Goal: Task Accomplishment & Management: Use online tool/utility

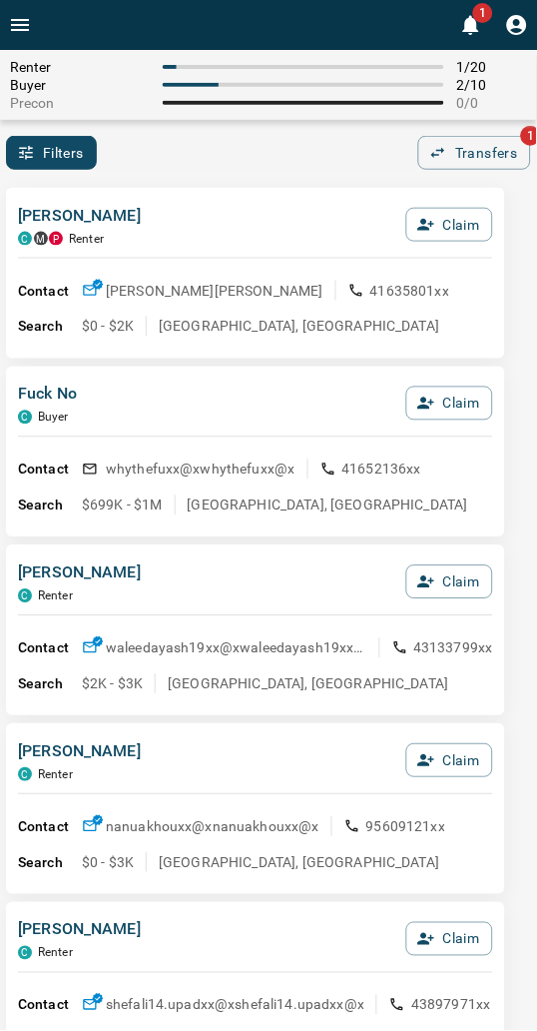
click at [264, 204] on div "[PERSON_NAME] C M P Renter Claim" at bounding box center [255, 231] width 475 height 54
click at [200, 193] on div "[PERSON_NAME] C M P Renter Claim Contact [PERSON_NAME] [PERSON_NAME] 41635801xx…" at bounding box center [255, 273] width 499 height 171
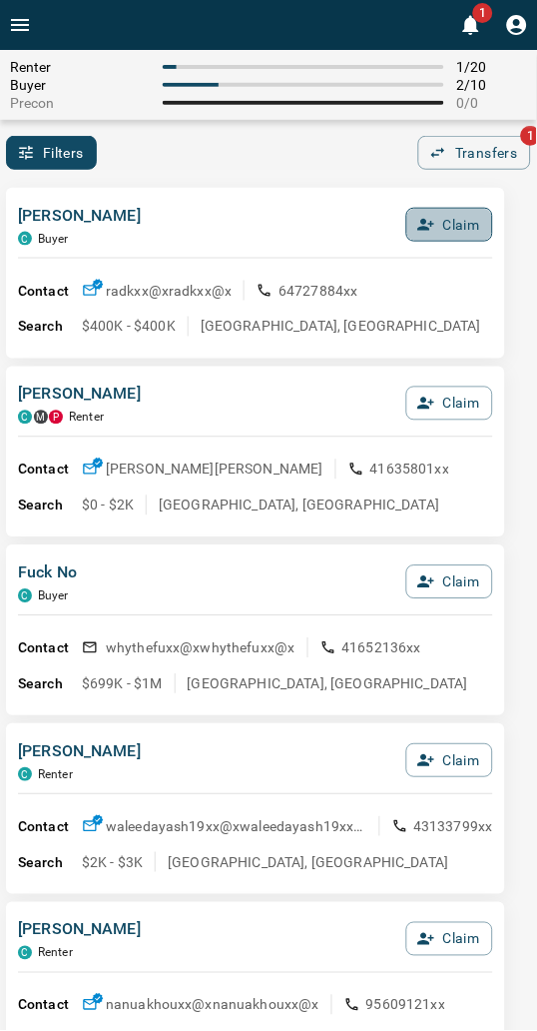
click at [450, 222] on button "Claim" at bounding box center [449, 225] width 87 height 34
click at [450, 222] on button "Confirm Claim" at bounding box center [421, 225] width 143 height 34
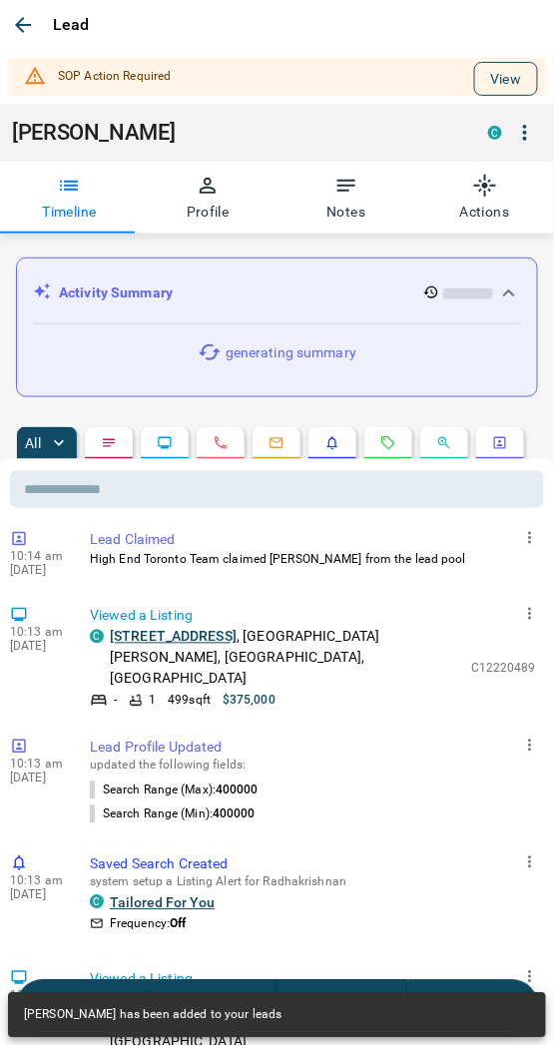
click at [474, 81] on button "View" at bounding box center [506, 79] width 64 height 34
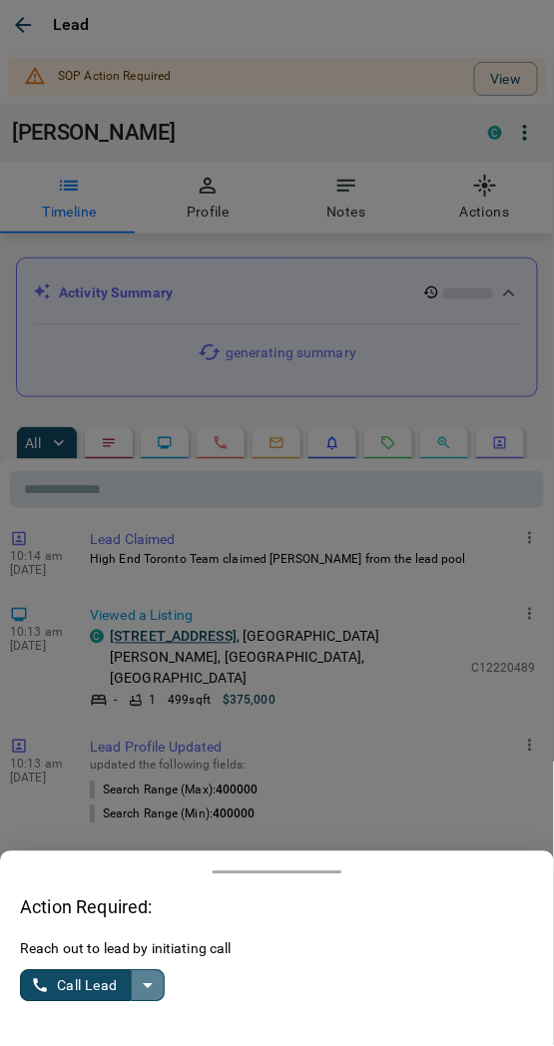
click at [144, 984] on icon "split button" at bounding box center [148, 987] width 24 height 24
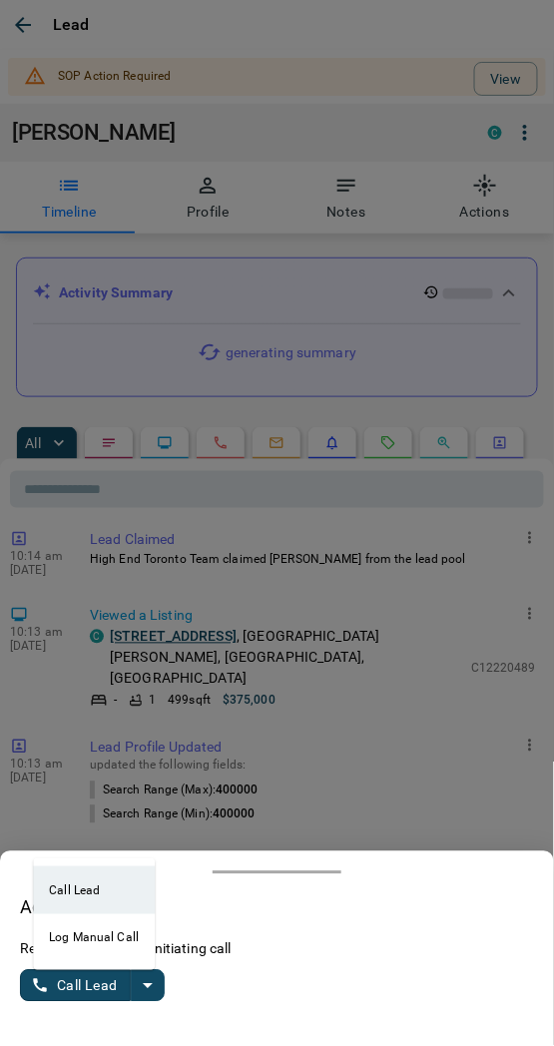
click at [86, 944] on li "Log Manual Call" at bounding box center [94, 939] width 122 height 48
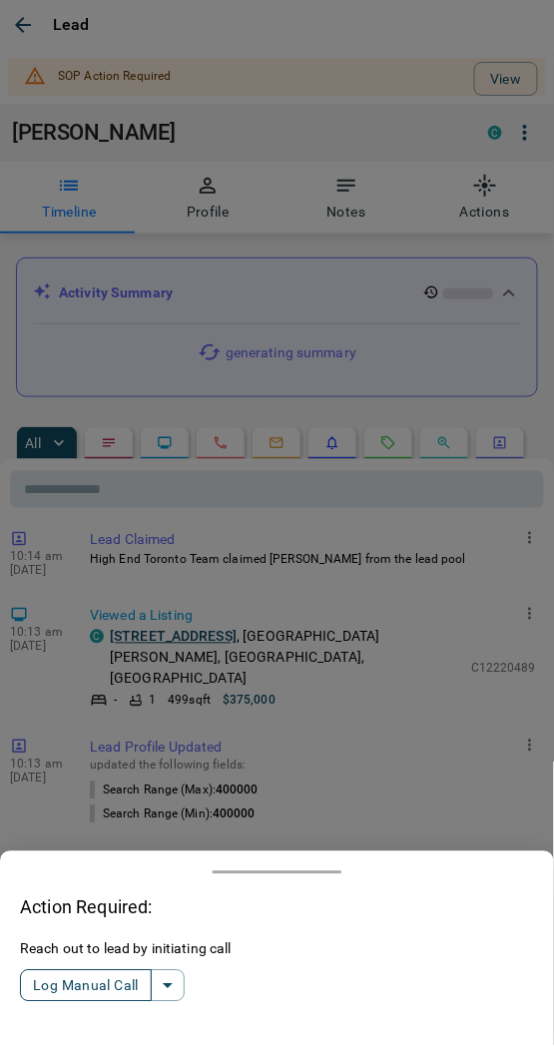
click at [102, 987] on button "Log Manual Call" at bounding box center [86, 987] width 132 height 32
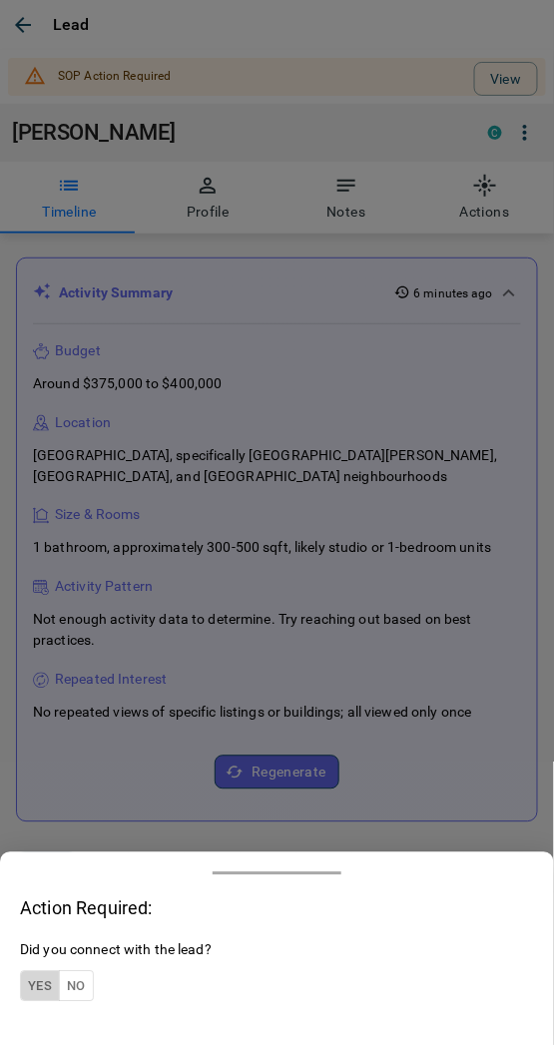
click at [27, 986] on button "Yes" at bounding box center [40, 987] width 40 height 31
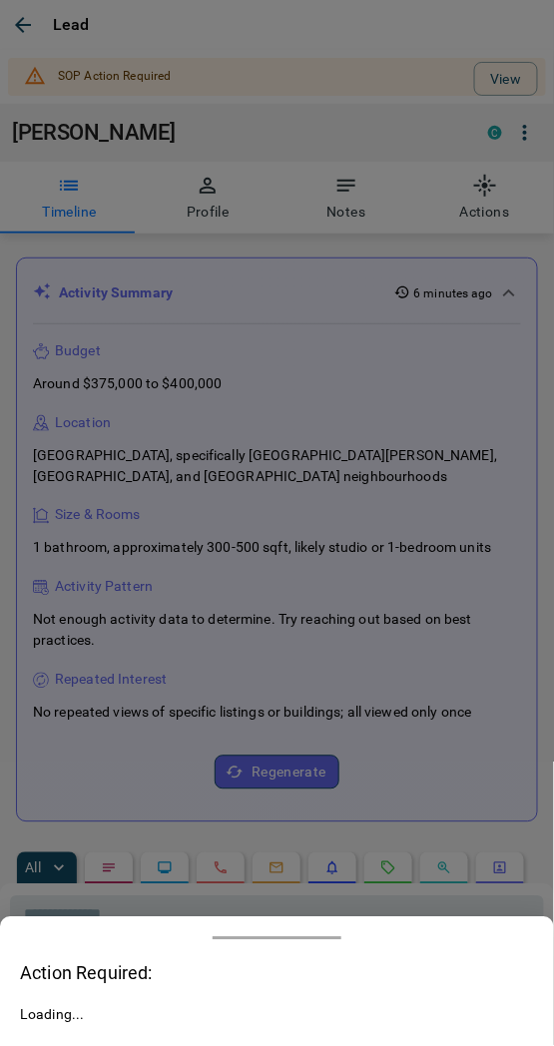
click at [37, 954] on div "Action Required: Loading..." at bounding box center [277, 982] width 554 height 129
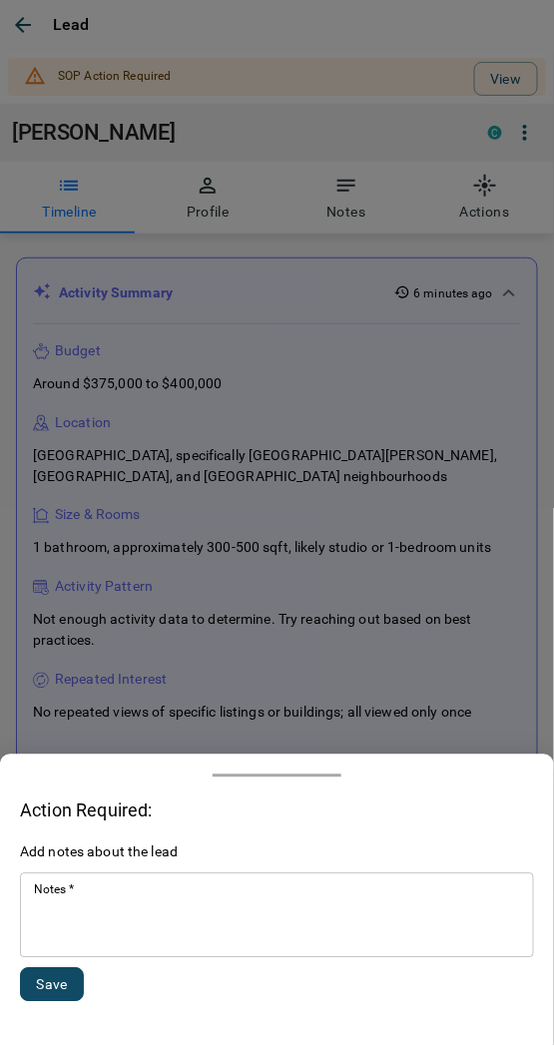
click at [48, 936] on textarea "Notes   *" at bounding box center [277, 917] width 486 height 68
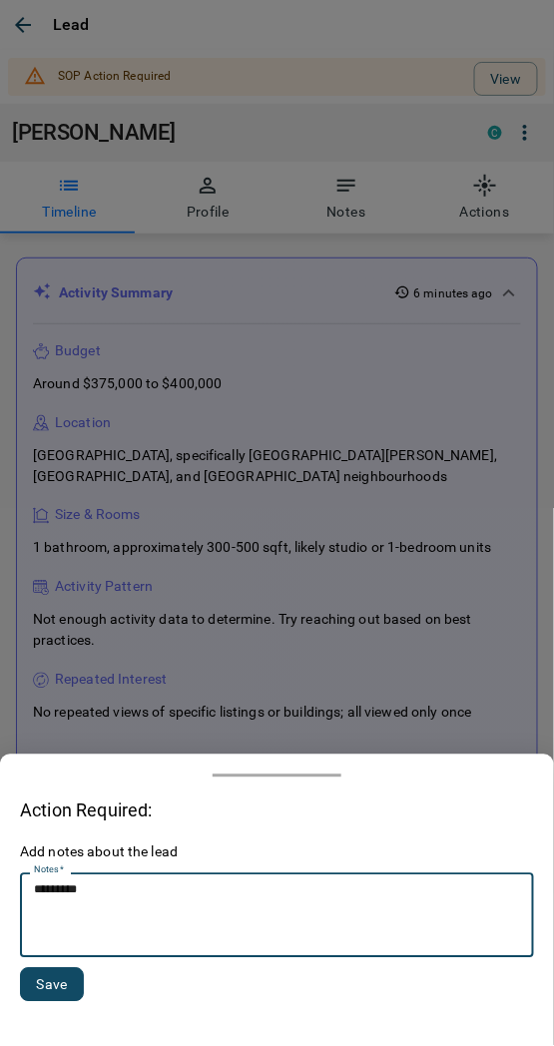
type textarea "*********"
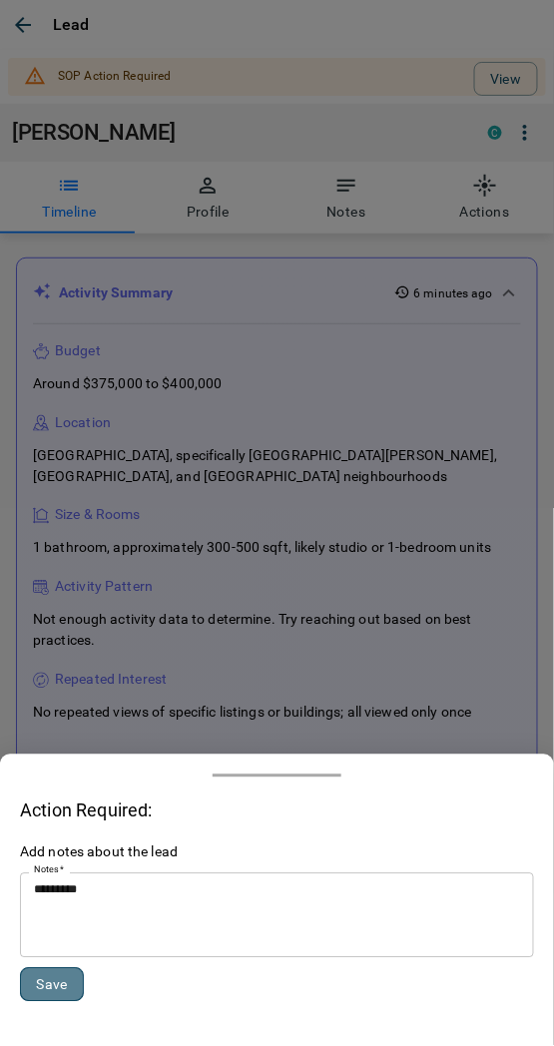
click at [37, 983] on button "Save" at bounding box center [52, 986] width 64 height 34
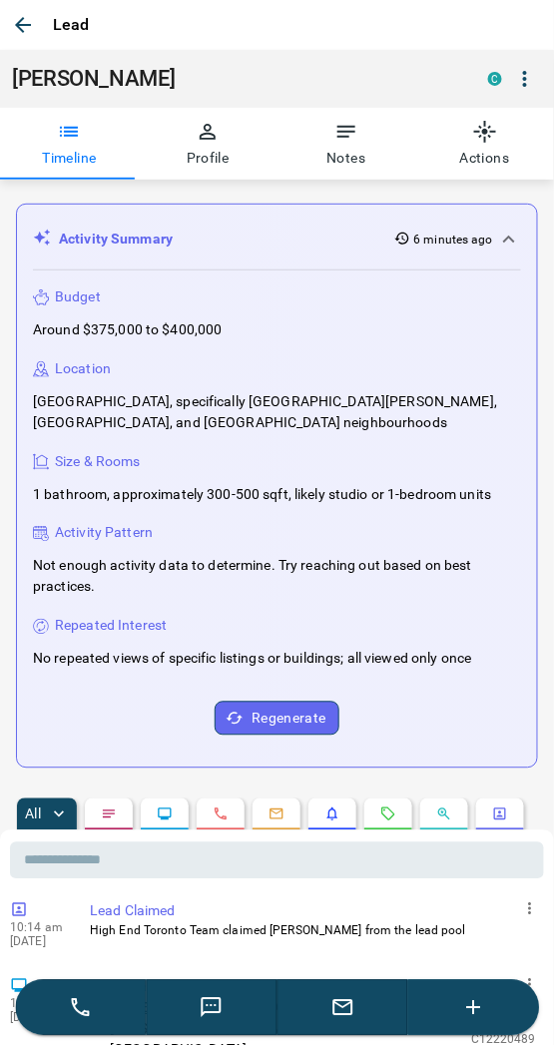
click at [30, 16] on icon "button" at bounding box center [23, 25] width 24 height 24
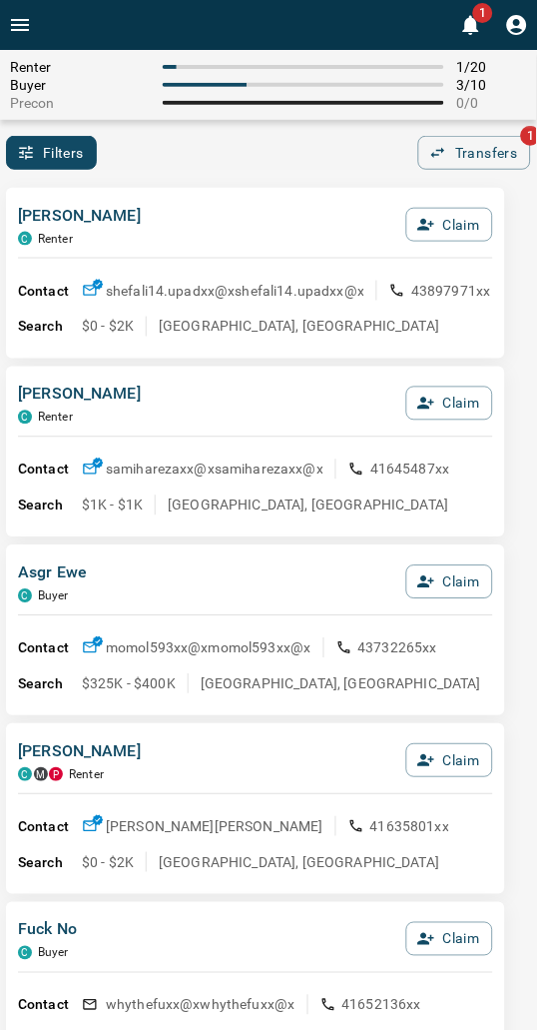
click at [265, 155] on div "Filters 0 Transfers 1" at bounding box center [268, 153] width 537 height 34
click at [266, 158] on div "Filters 0 Transfers 1" at bounding box center [268, 153] width 537 height 34
